Goal: Navigation & Orientation: Understand site structure

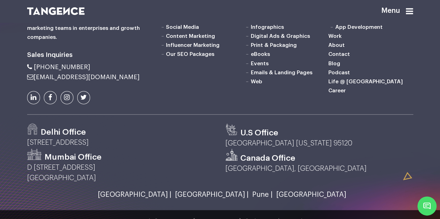
scroll to position [1773, 0]
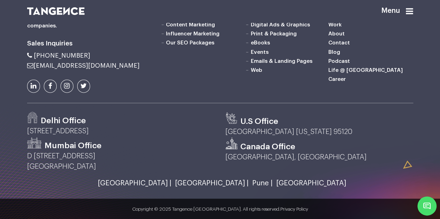
drag, startPoint x: 54, startPoint y: 63, endPoint x: 114, endPoint y: 76, distance: 61.0
click at [114, 30] on h6 "Tangence, accelerates design, development and digital marketing execution. We d…" at bounding box center [88, 8] width 122 height 46
click at [413, 9] on icon at bounding box center [409, 11] width 7 height 8
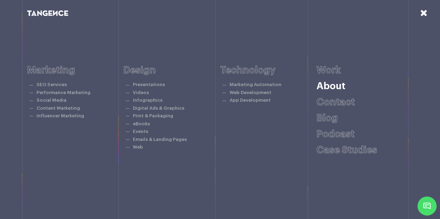
click at [330, 85] on link "About" at bounding box center [330, 86] width 29 height 10
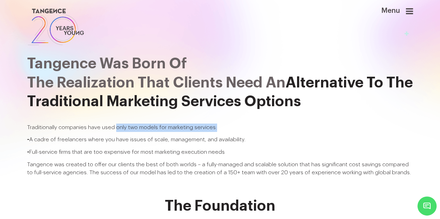
drag, startPoint x: 120, startPoint y: 135, endPoint x: 233, endPoint y: 137, distance: 113.7
click at [233, 132] on p "Traditionally companies have used only two models for marketing services:" at bounding box center [220, 128] width 386 height 8
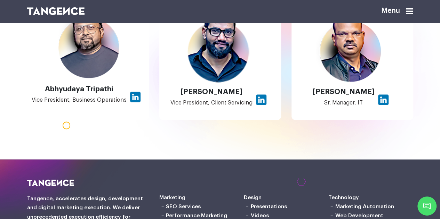
scroll to position [522, 0]
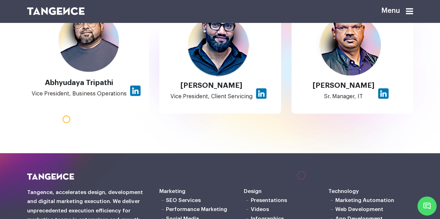
click at [412, 14] on icon at bounding box center [409, 11] width 7 height 8
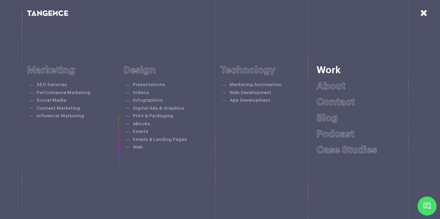
click at [333, 69] on link "Work" at bounding box center [328, 70] width 24 height 10
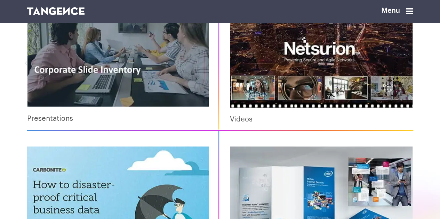
scroll to position [243, 0]
